Goal: Browse casually: Explore the website without a specific task or goal

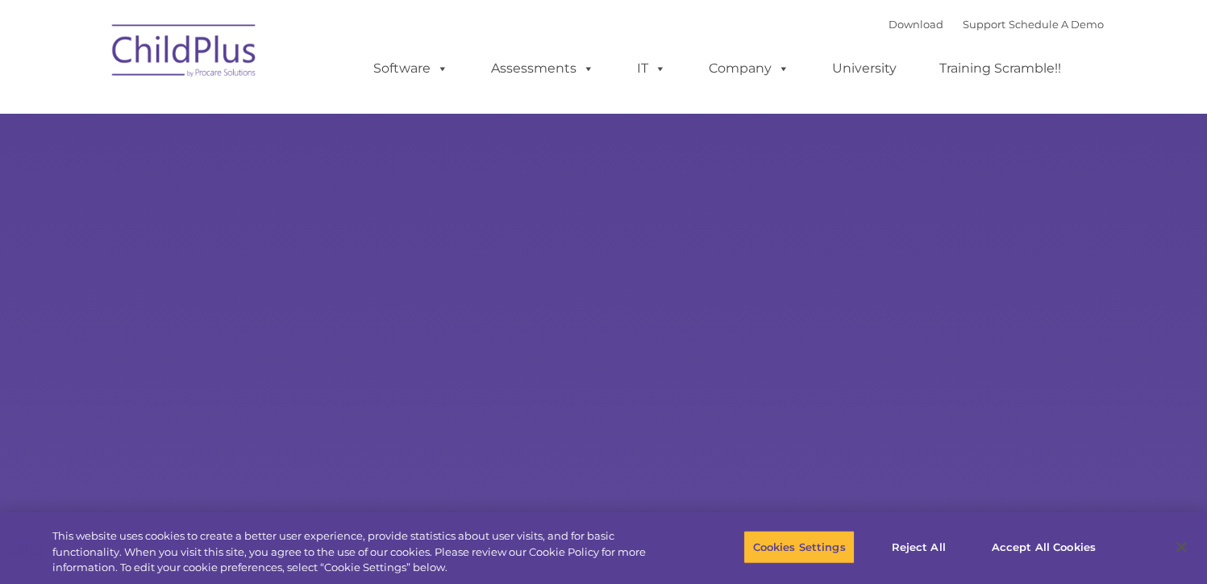
select select "MEDIUM"
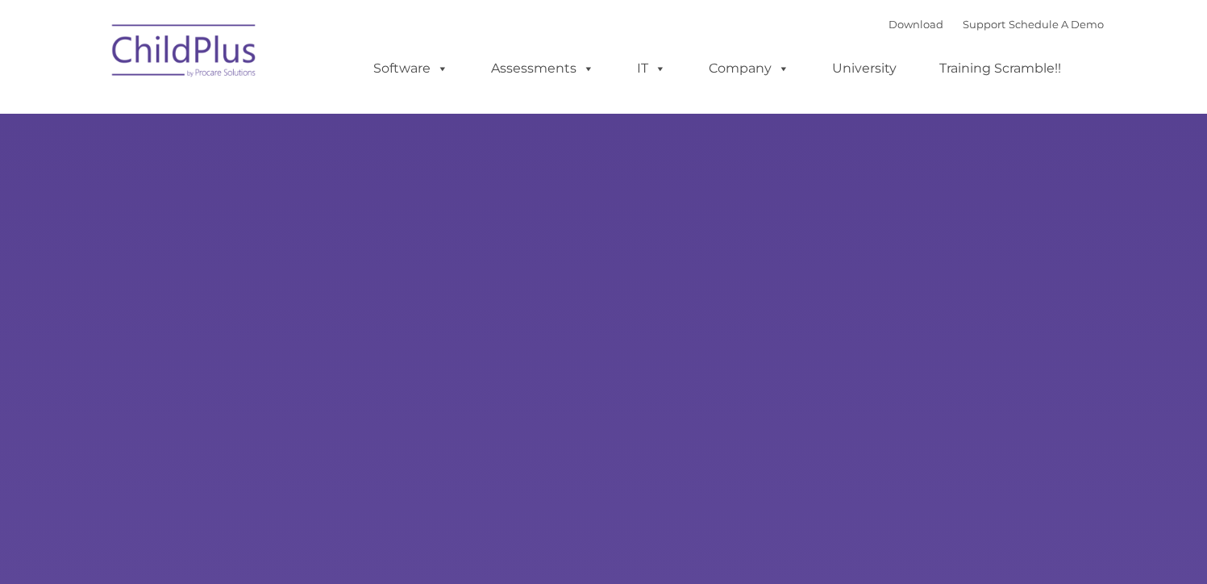
type input ""
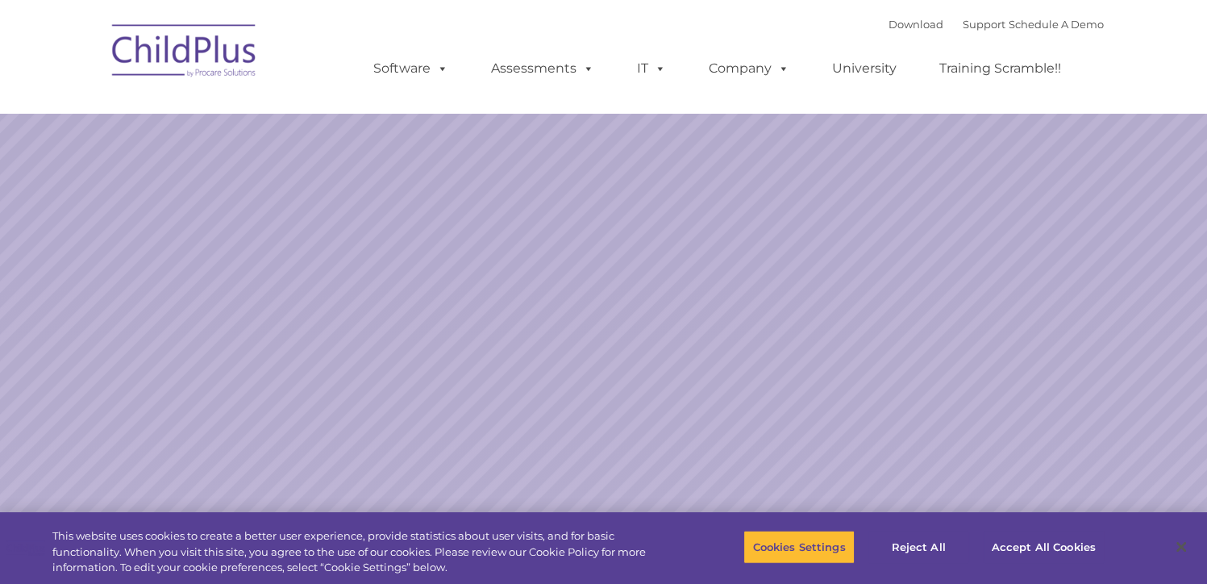
select select "MEDIUM"
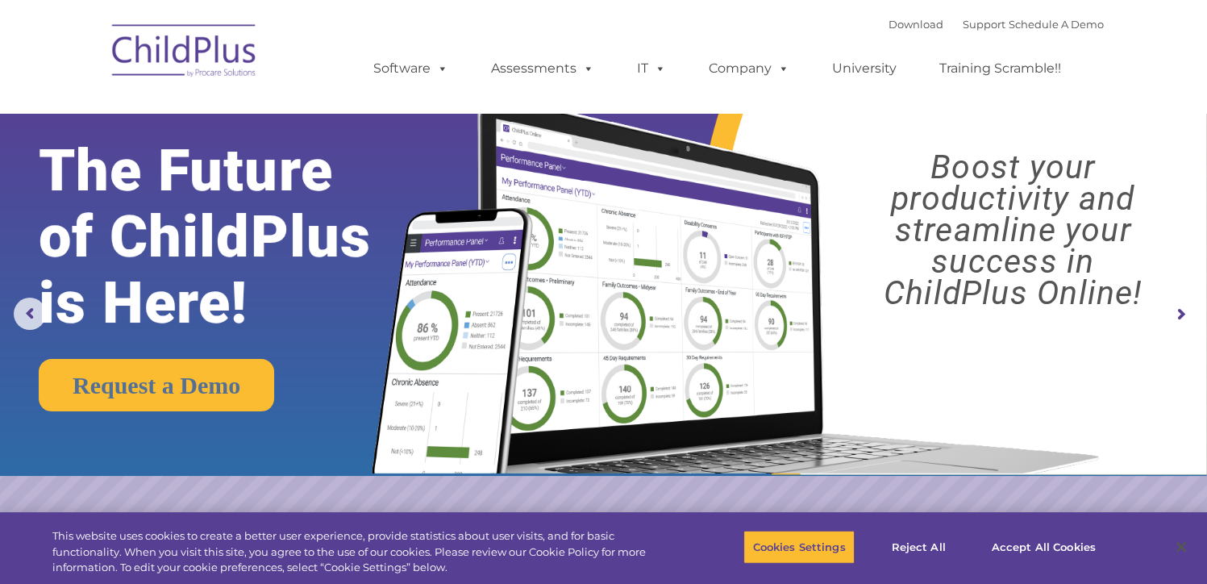
click at [168, 54] on img at bounding box center [184, 53] width 161 height 81
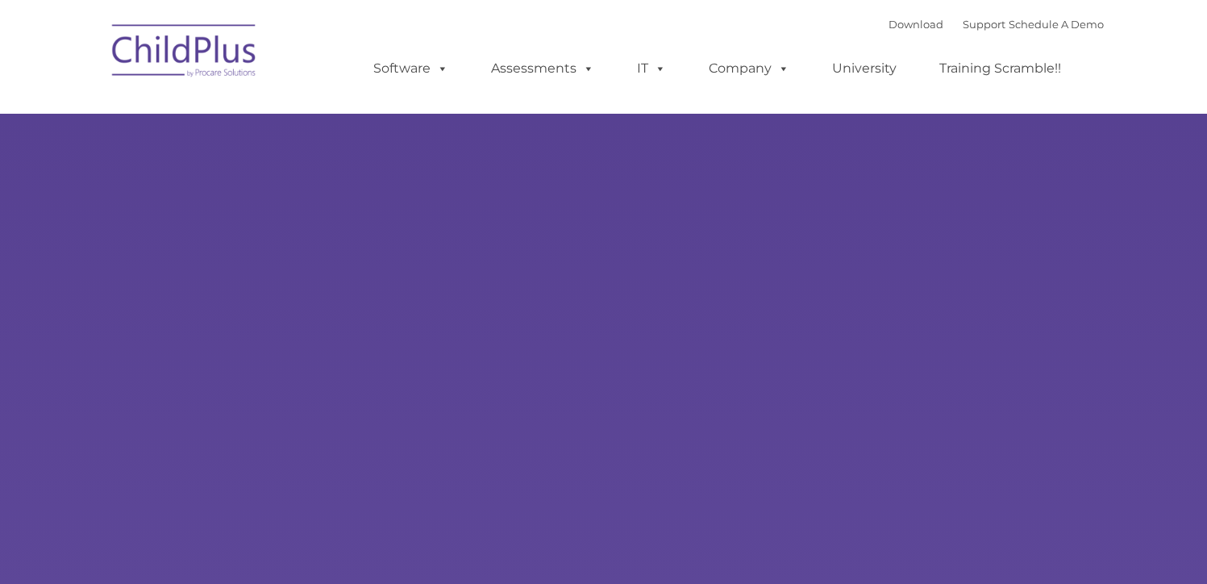
type input ""
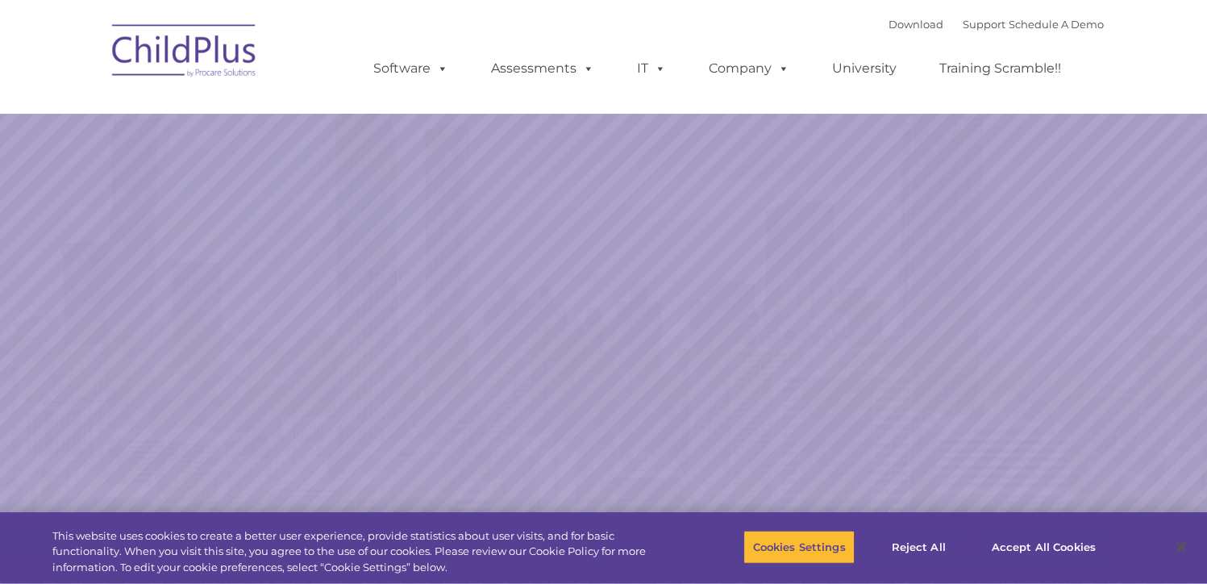
select select "MEDIUM"
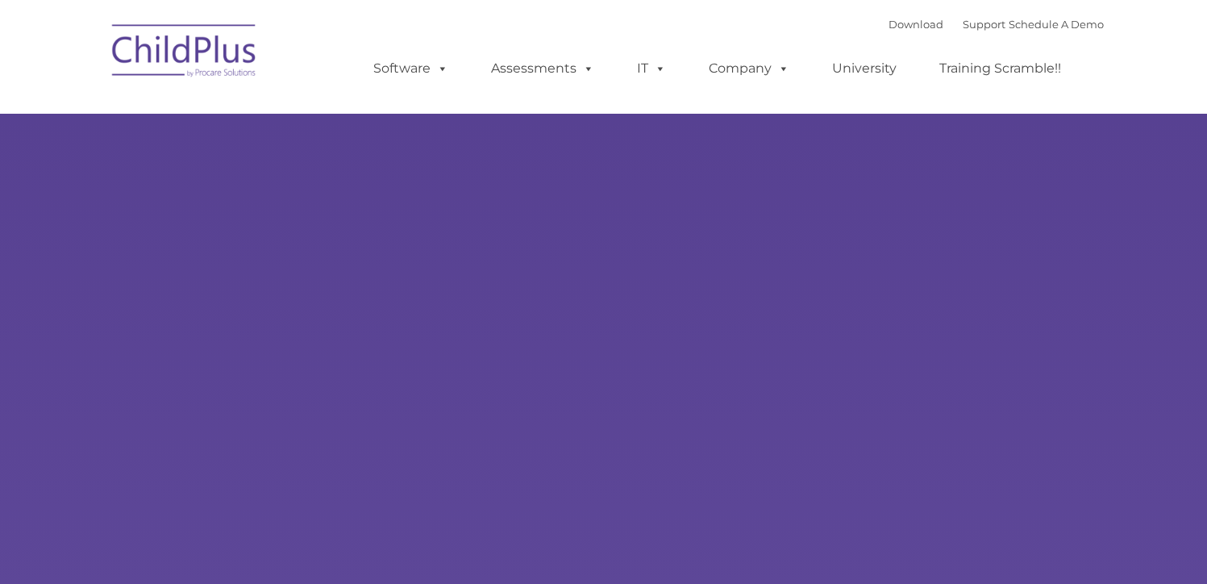
type input ""
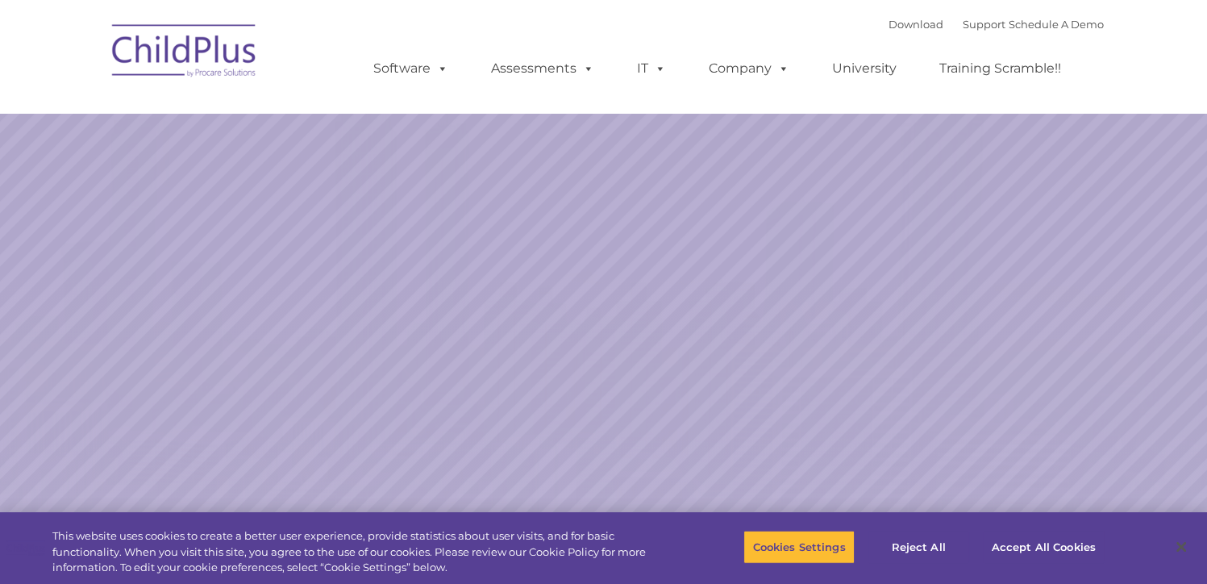
select select "MEDIUM"
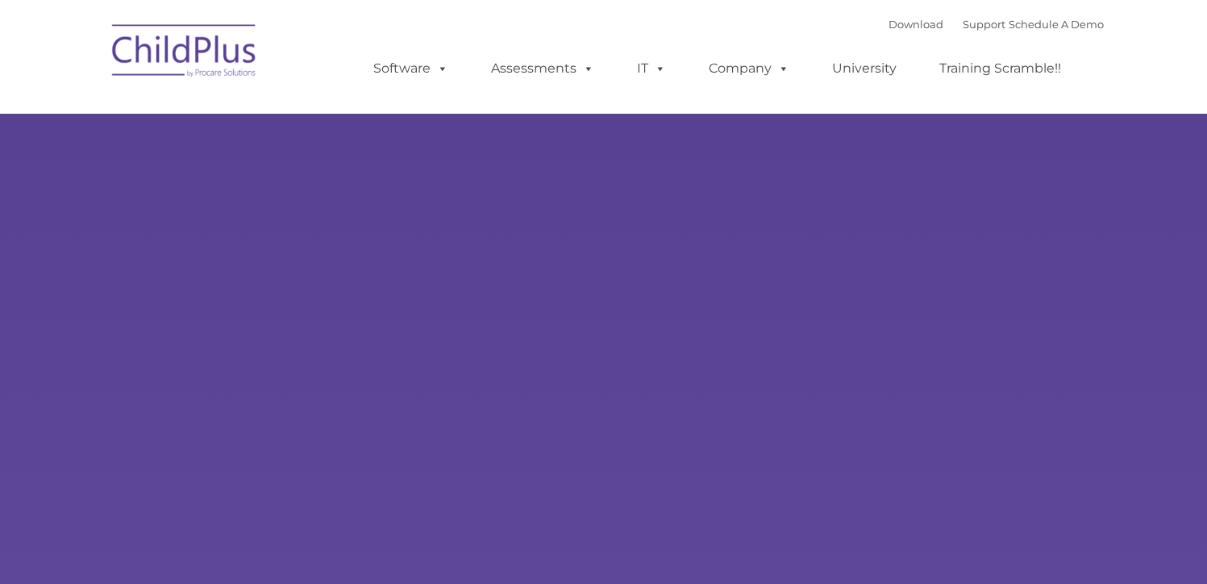
type input ""
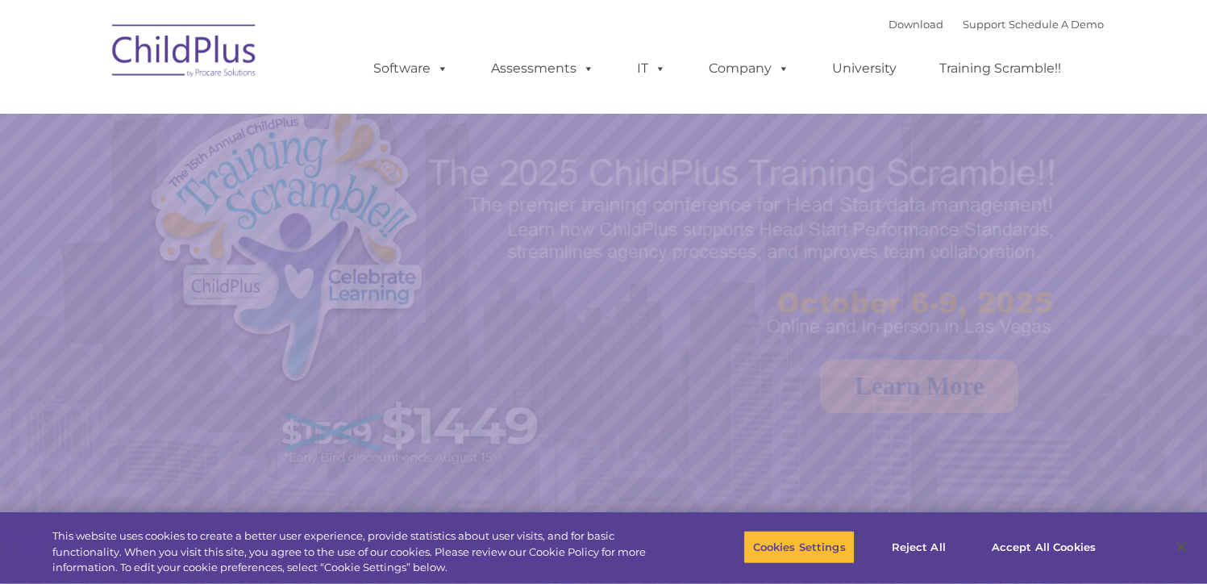
select select "MEDIUM"
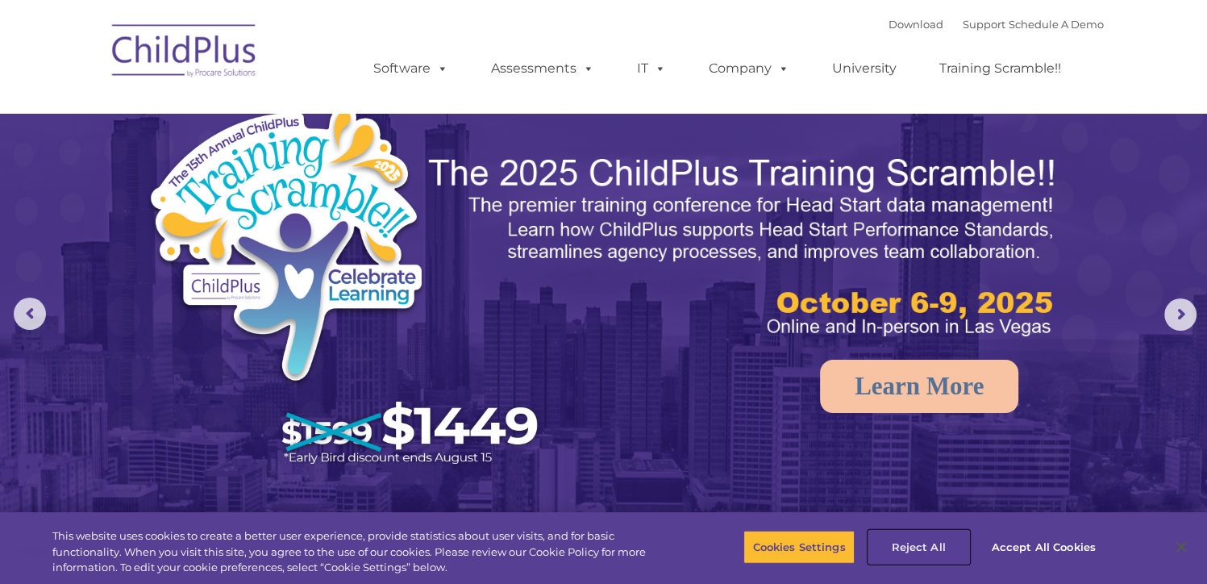
click at [908, 545] on button "Reject All" at bounding box center [918, 547] width 101 height 34
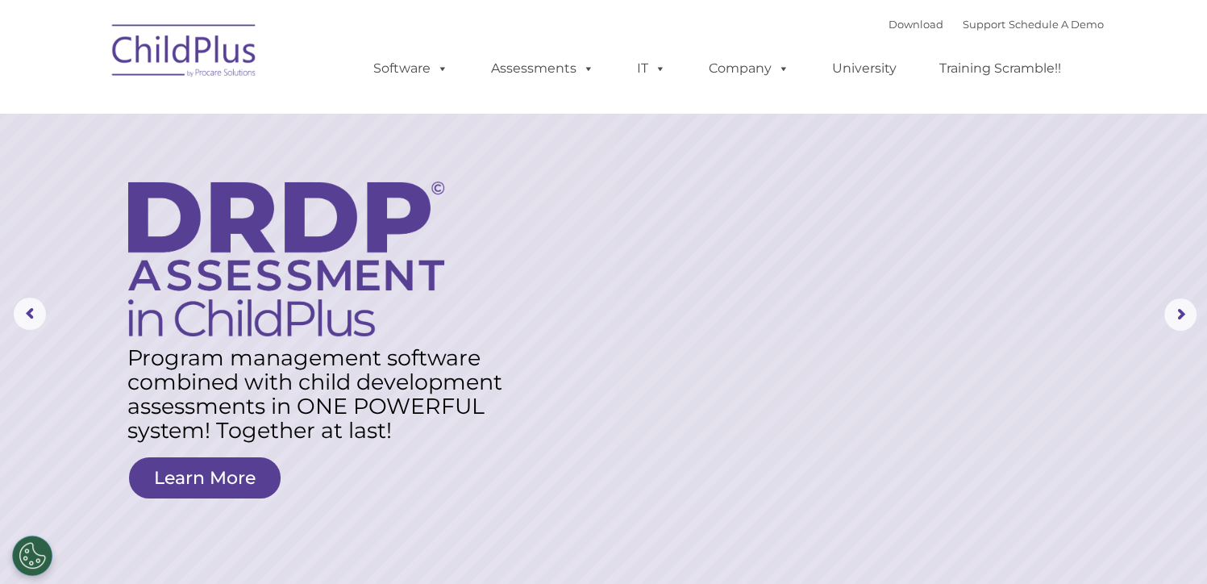
click at [184, 43] on img at bounding box center [184, 53] width 161 height 81
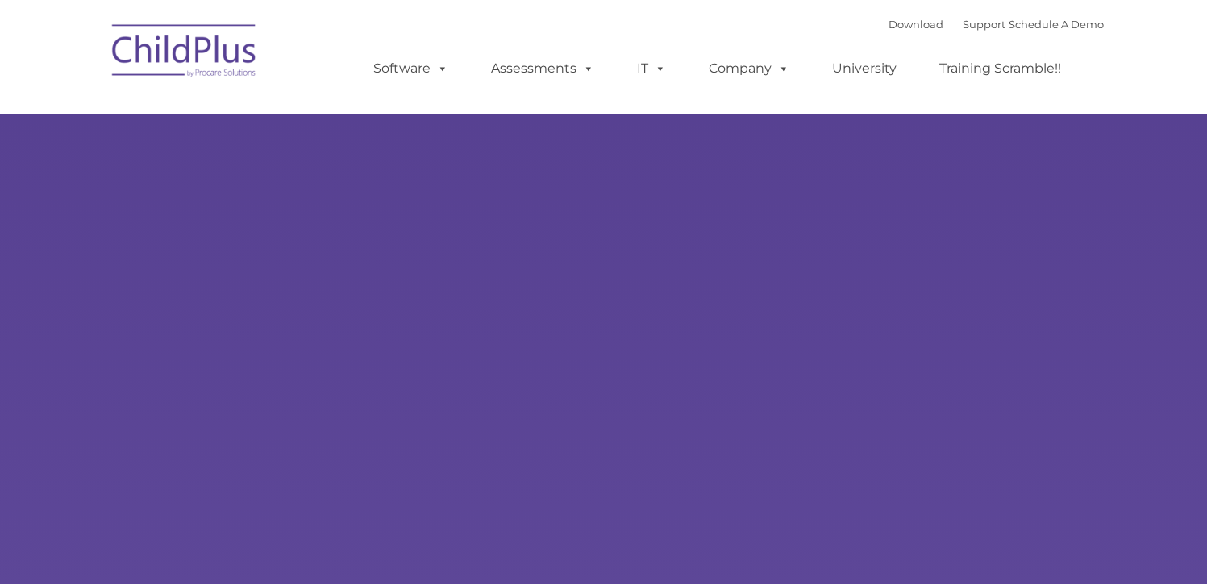
type input ""
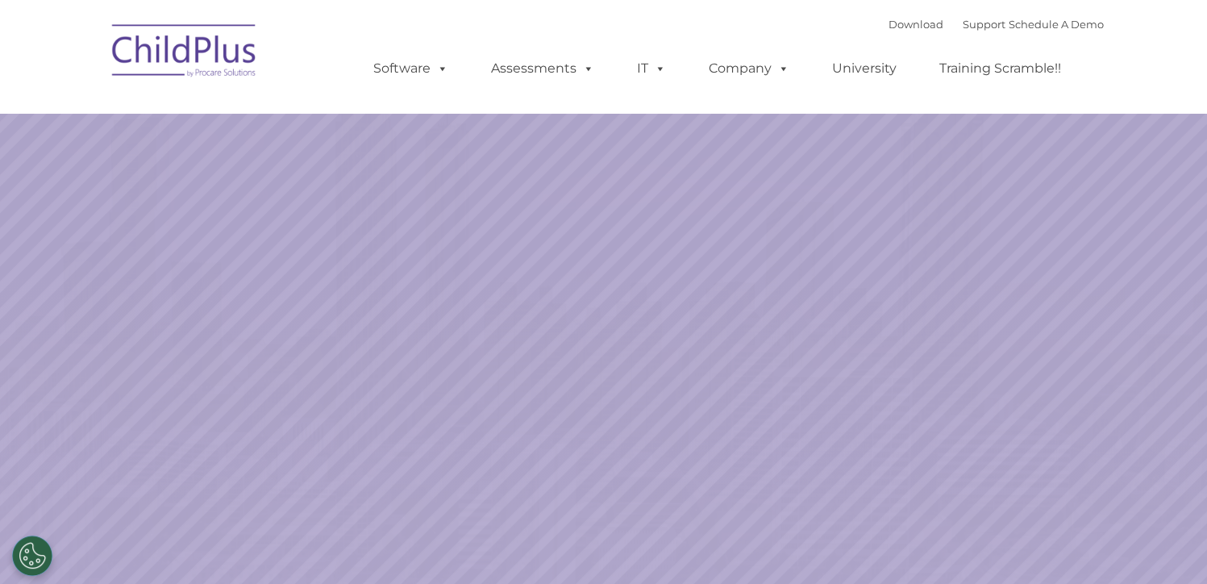
select select "MEDIUM"
